Goal: Answer question/provide support

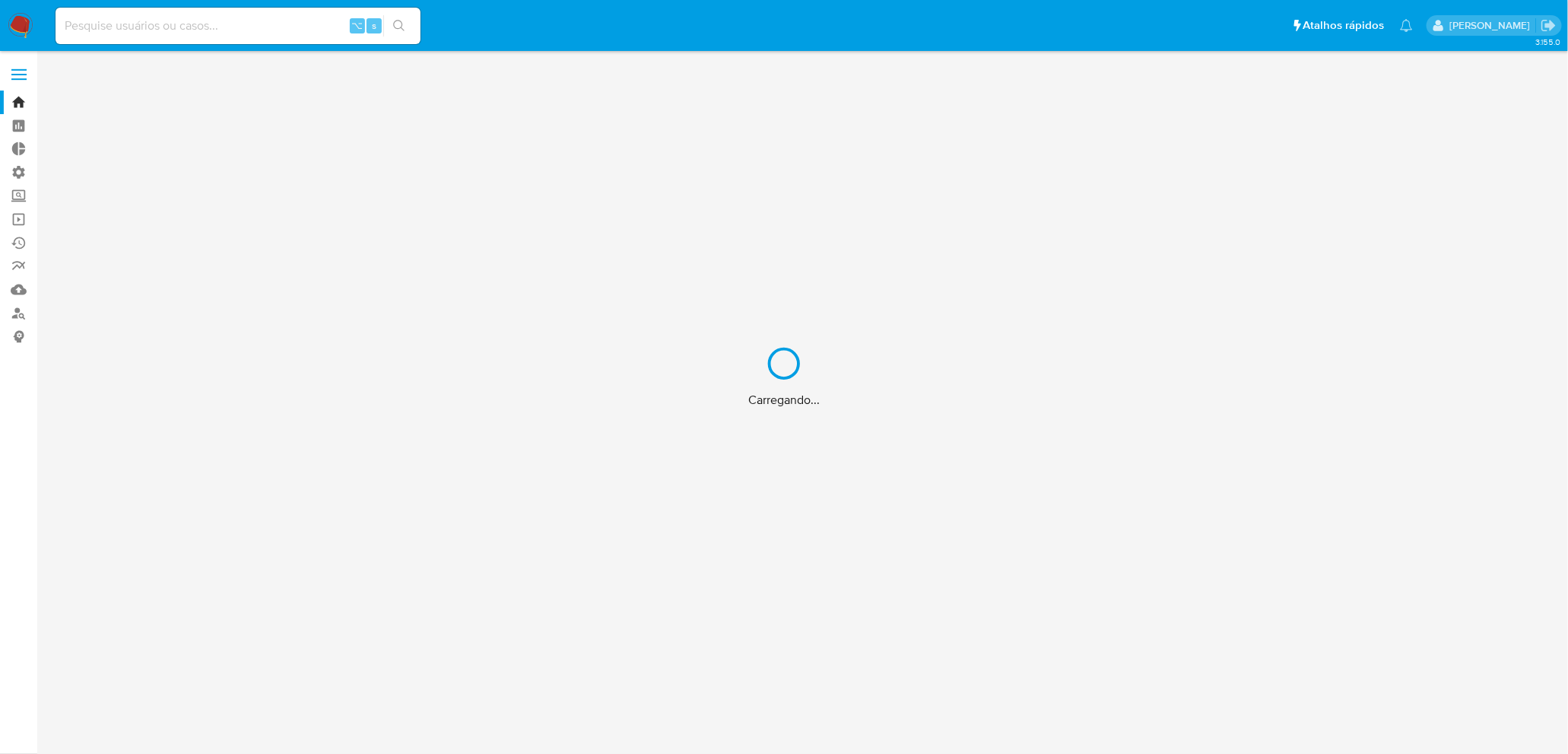
click at [145, 17] on div "Carregando..." at bounding box center [784, 377] width 1568 height 754
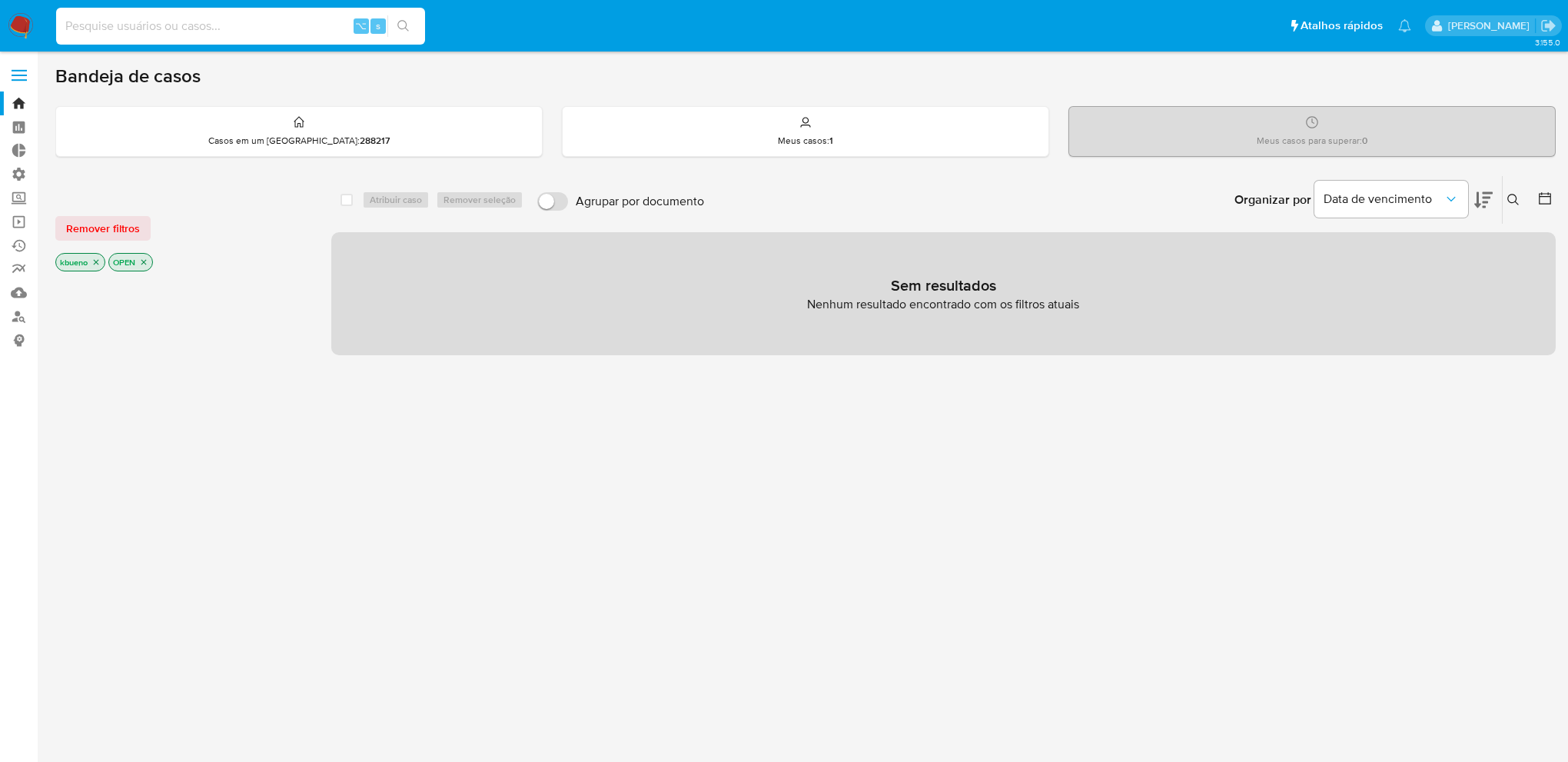
click at [156, 27] on input at bounding box center [240, 25] width 369 height 20
type input "188946322"
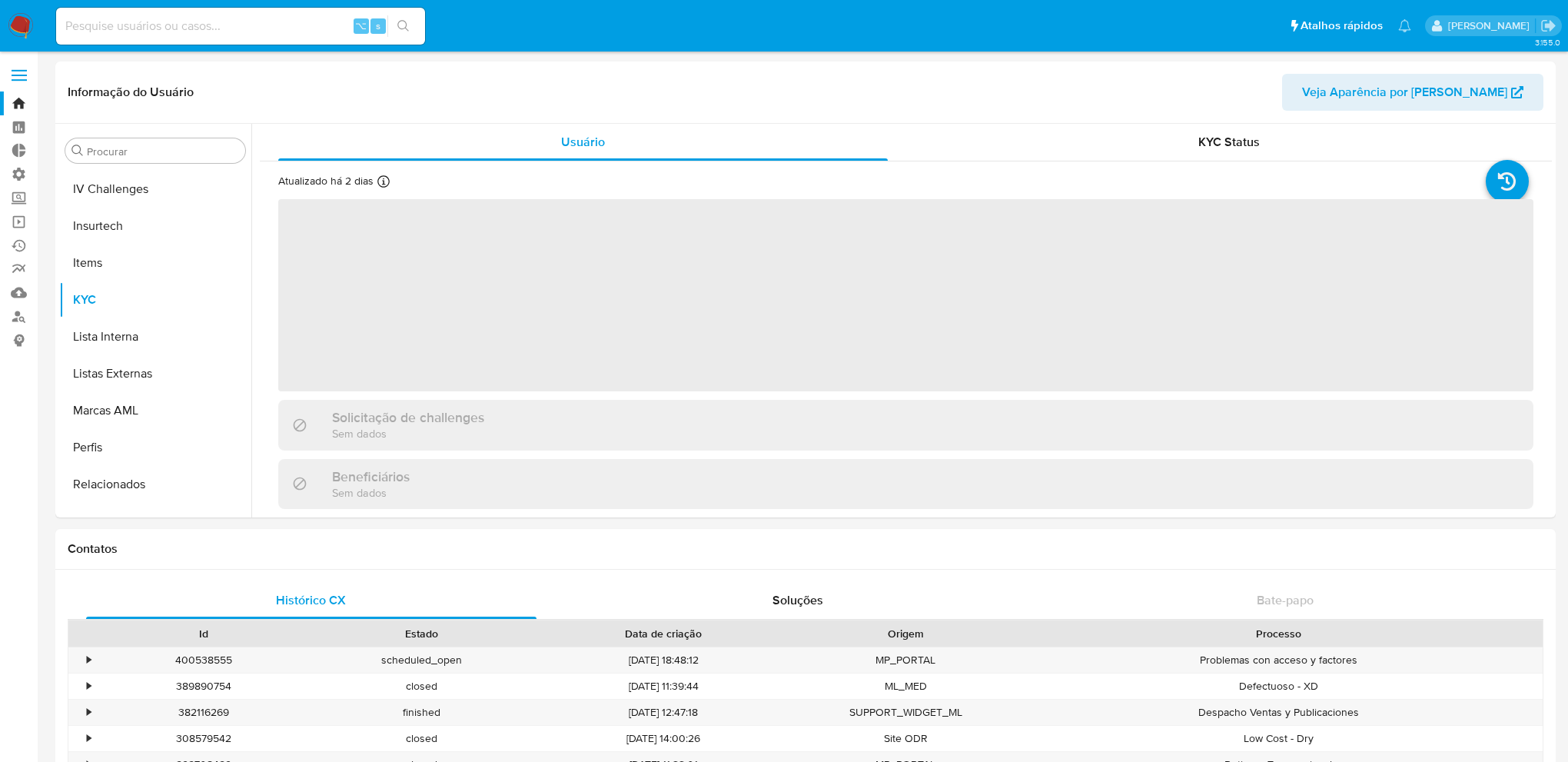
scroll to position [687, 0]
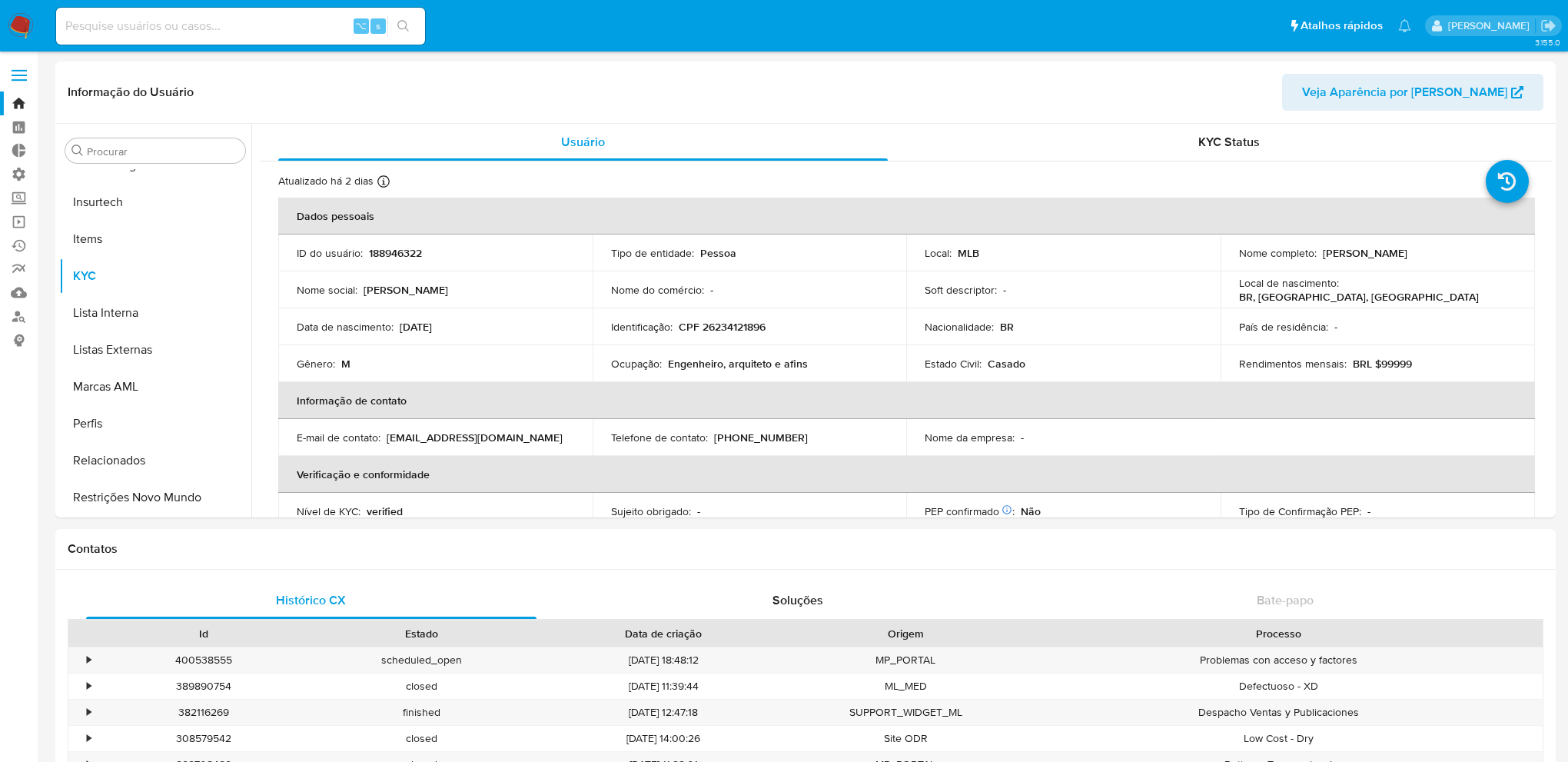
select select "10"
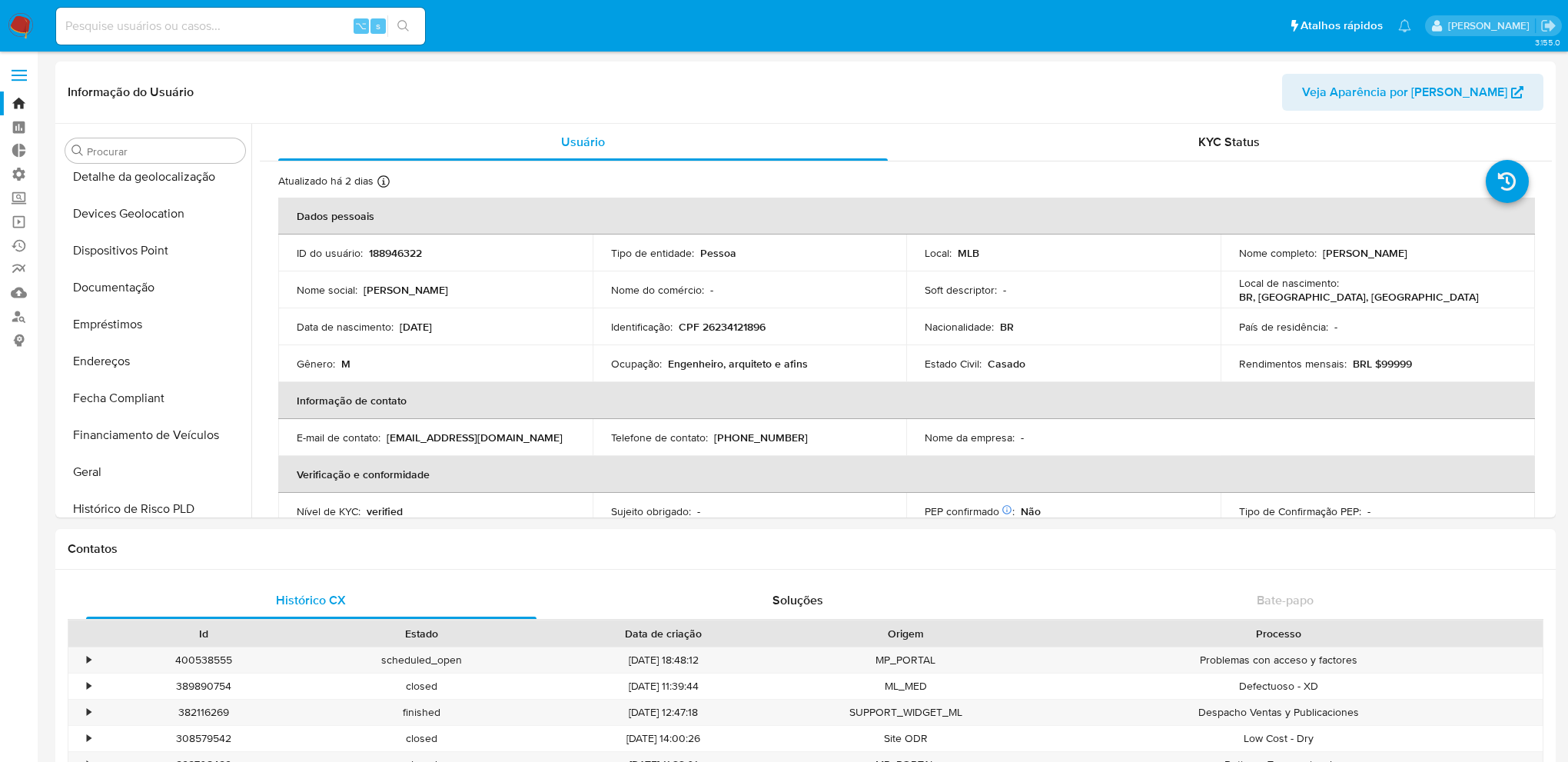
scroll to position [236, 0]
click at [139, 281] on button "Documentação" at bounding box center [149, 285] width 180 height 37
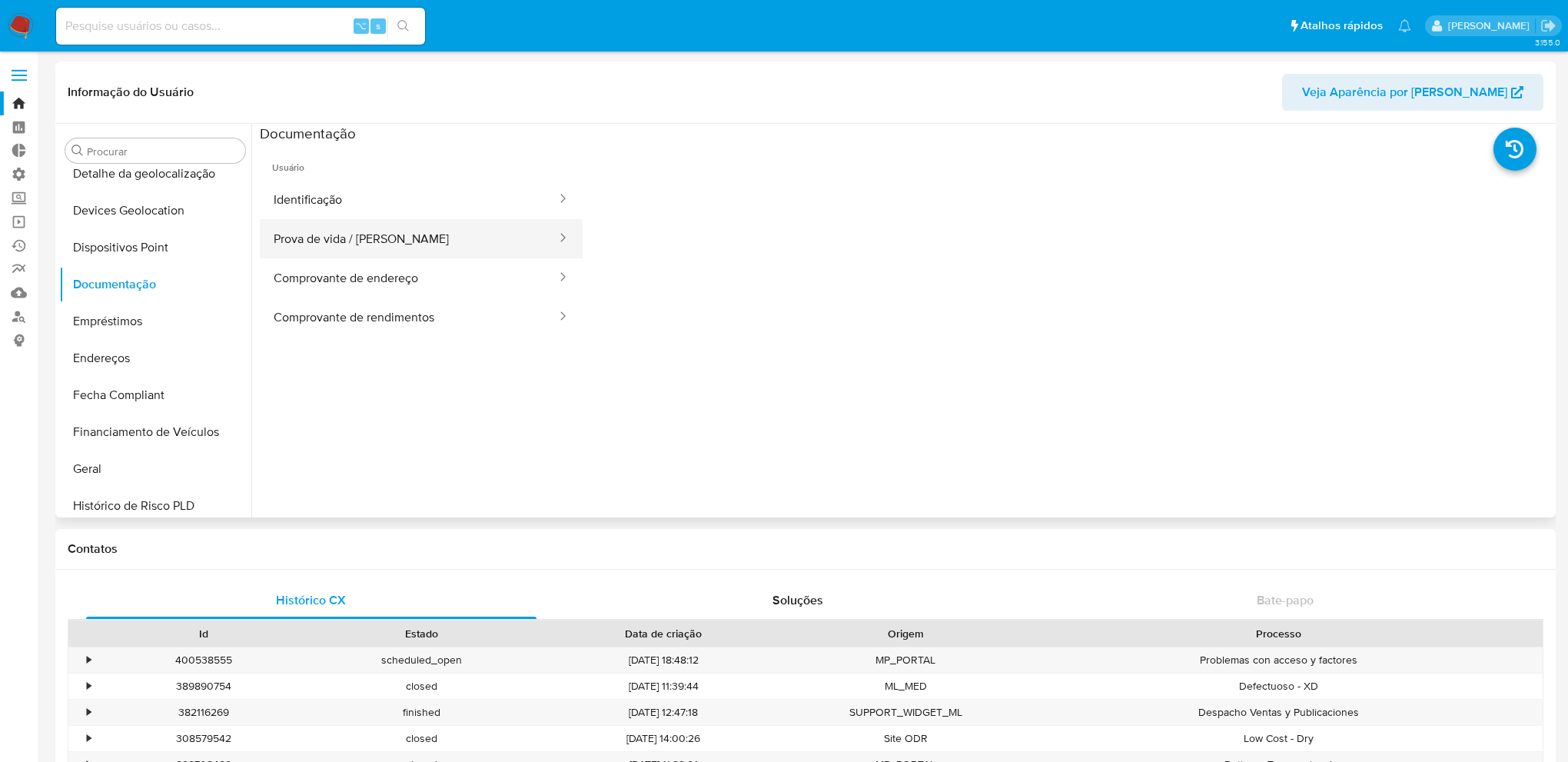
click at [435, 238] on button "Prova de vida / [PERSON_NAME]" at bounding box center [409, 239] width 298 height 40
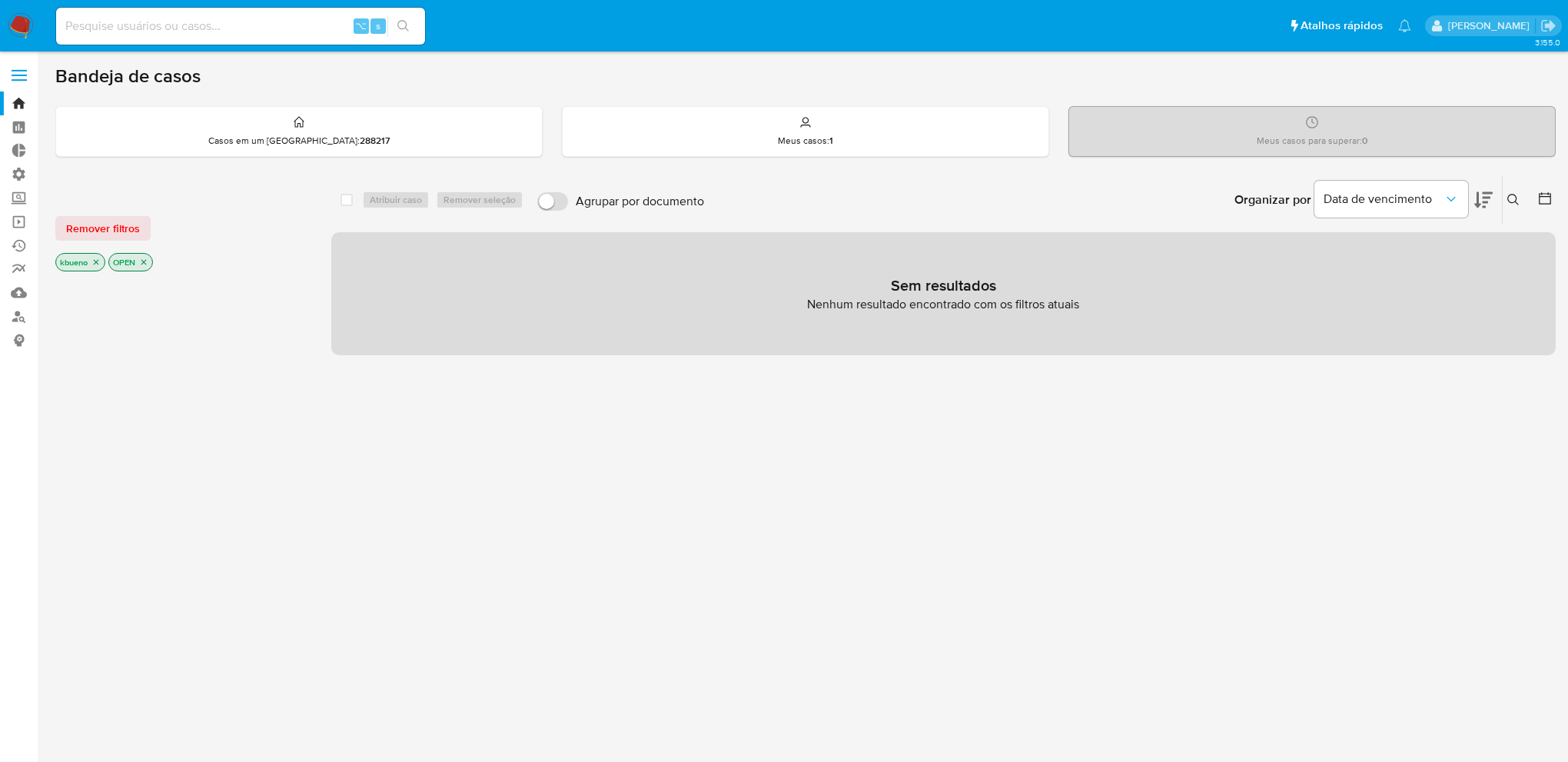
click at [219, 28] on input at bounding box center [240, 25] width 369 height 20
paste input "custid: idem, la fecha de registro es el [DATE]. Si fuera nuevo, como la person…"
type input "custid: idem, la fecha de registro es el [DATE]. Si fuera nuevo, como la person…"
type input "188946322"
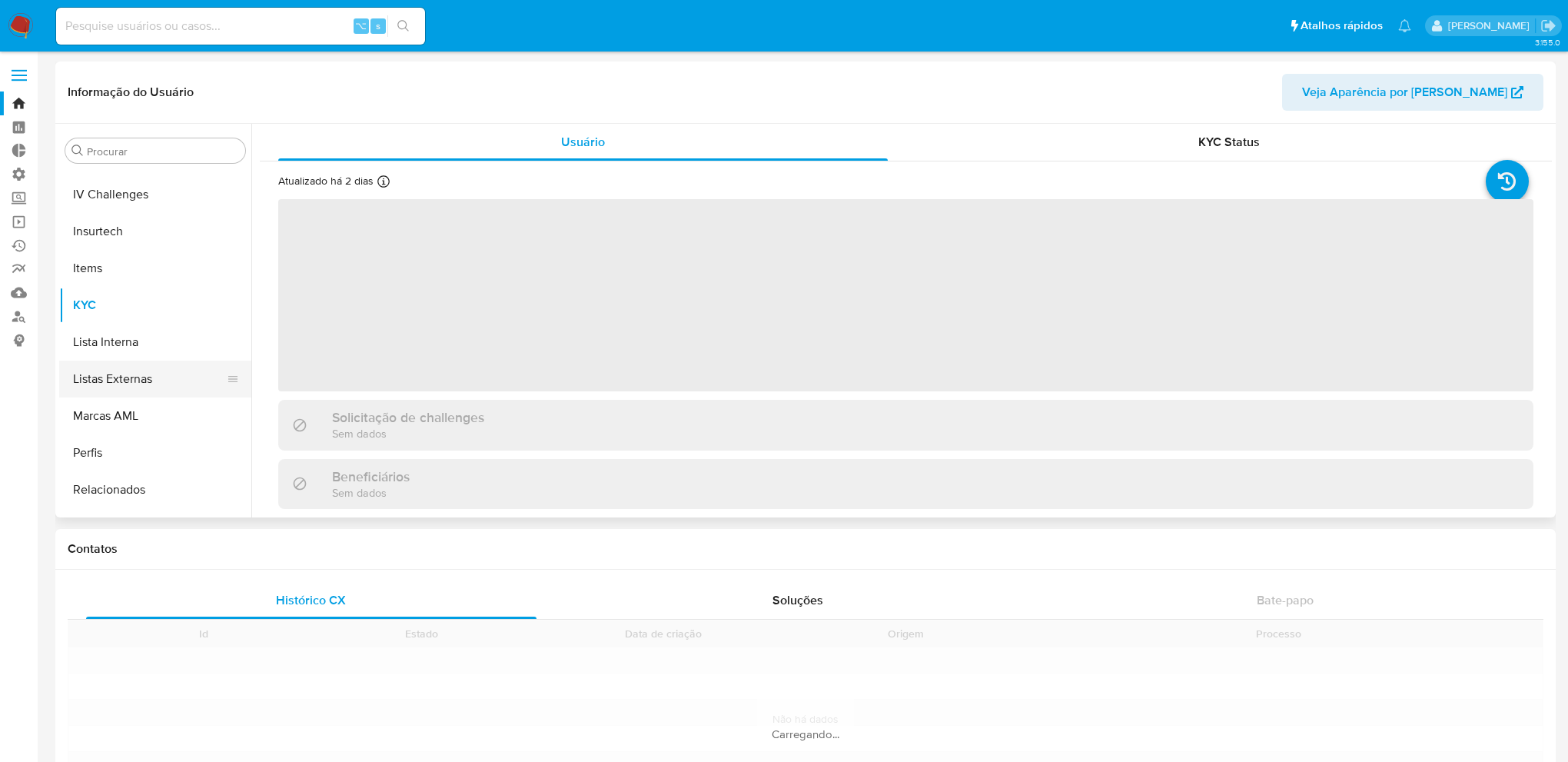
scroll to position [687, 0]
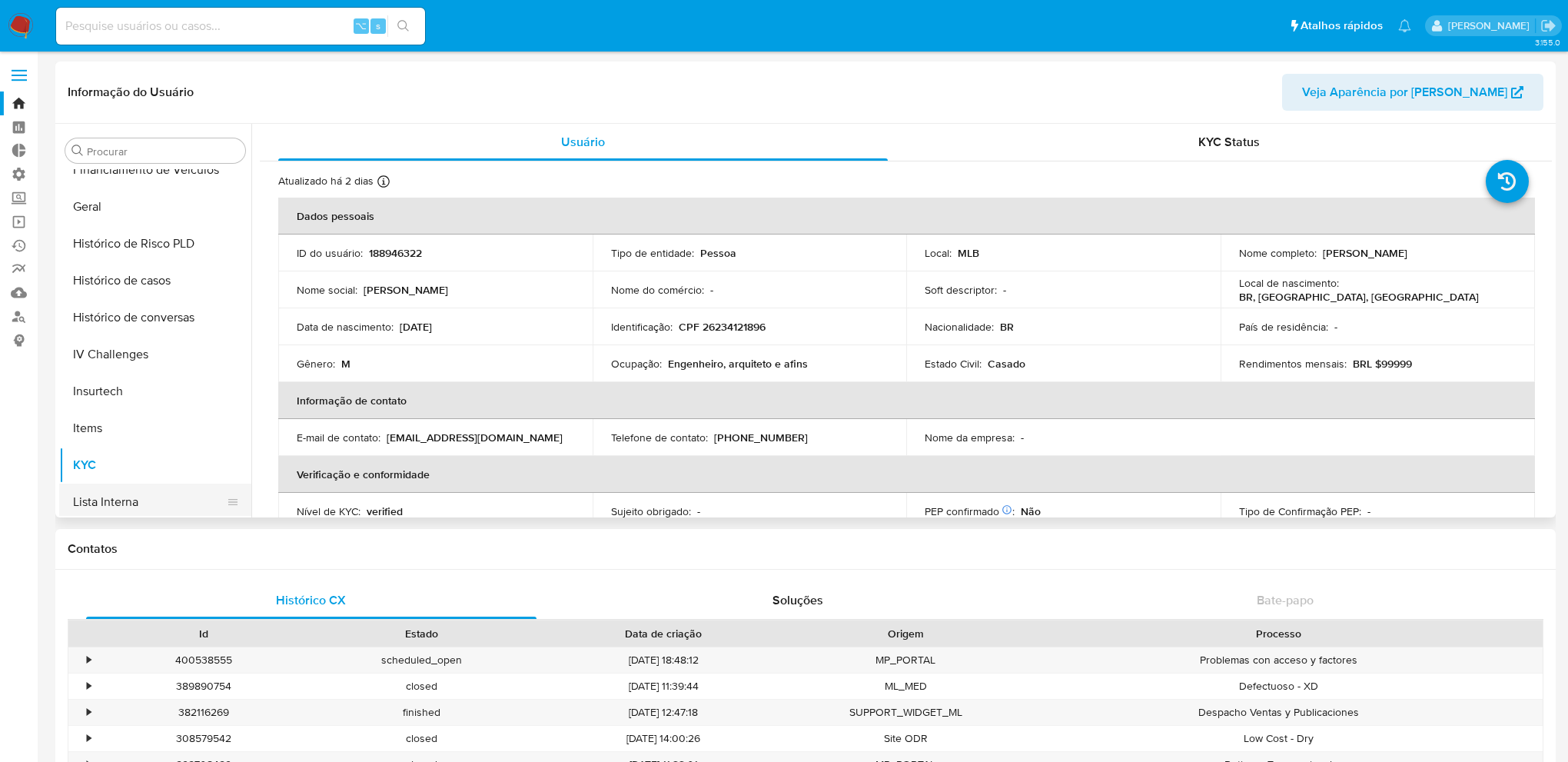
select select "10"
click at [140, 420] on button "Documentação" at bounding box center [149, 427] width 180 height 37
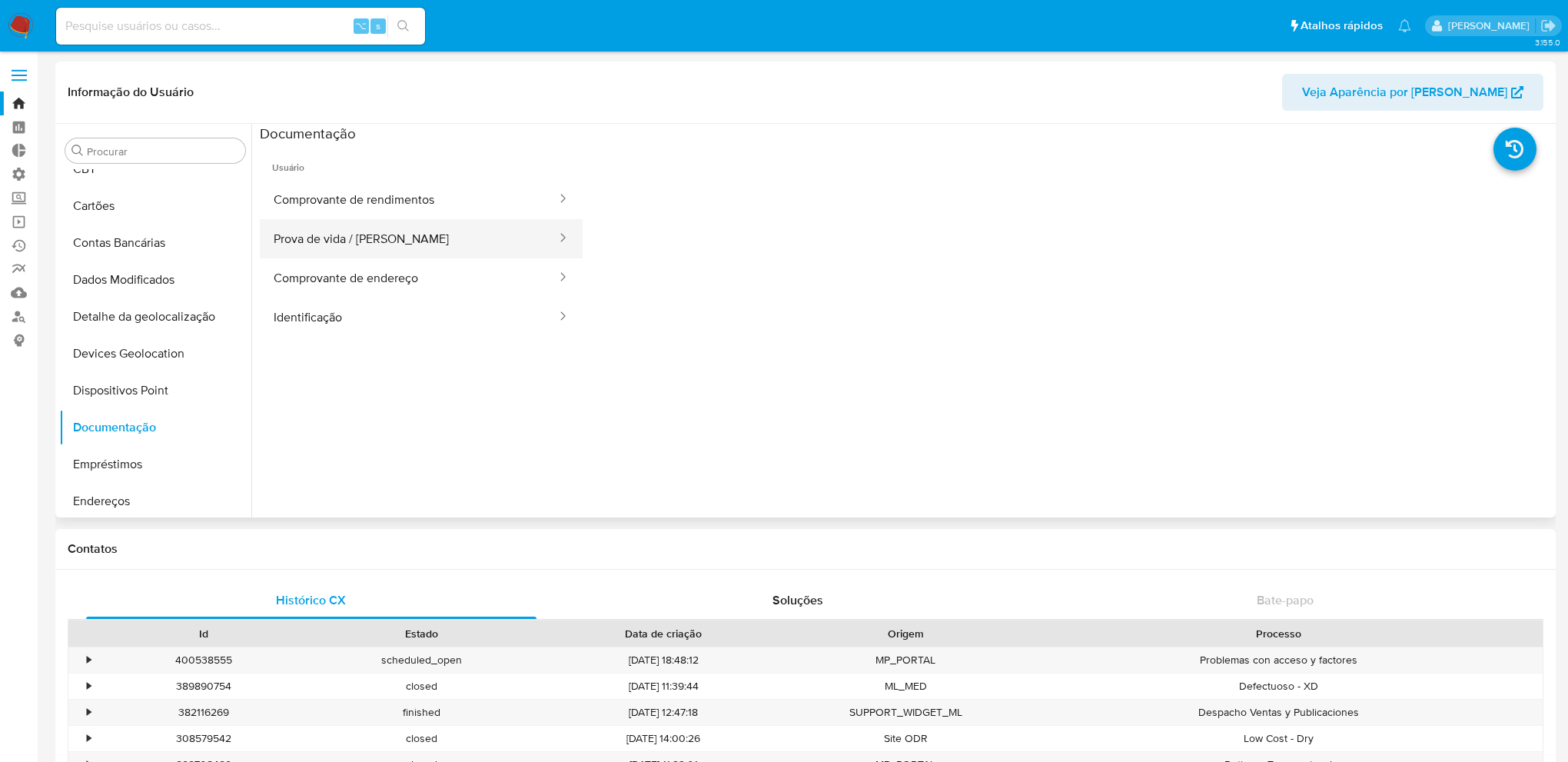
click at [434, 238] on button "Prova de vida / [PERSON_NAME]" at bounding box center [409, 239] width 298 height 40
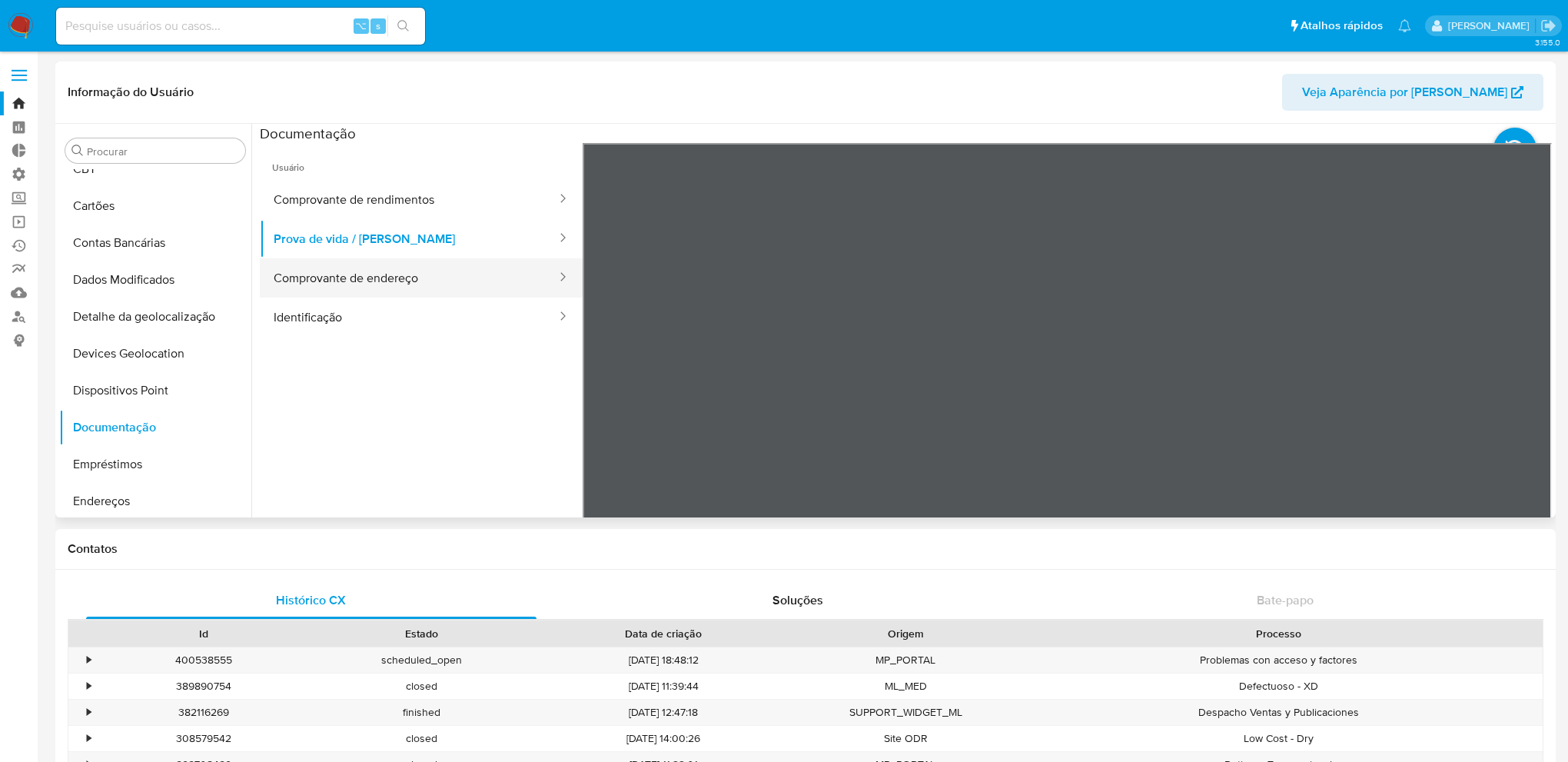
click at [390, 275] on button "Comprovante de endereço" at bounding box center [409, 278] width 298 height 40
